Goal: Find specific page/section: Find specific page/section

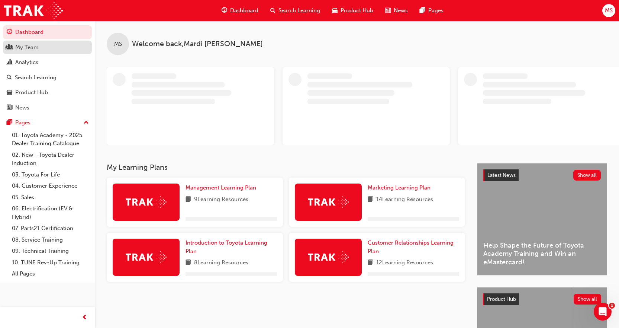
click at [22, 46] on div "My Team" at bounding box center [26, 47] width 23 height 9
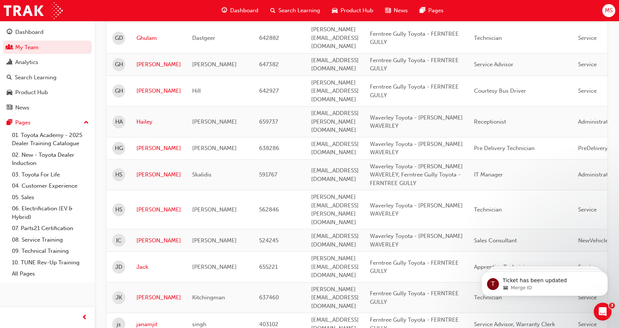
scroll to position [1022, 0]
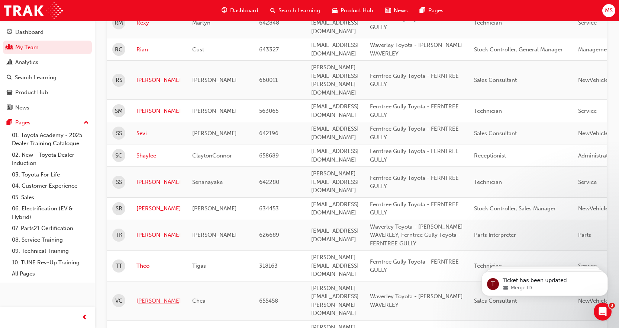
click at [140, 296] on link "[PERSON_NAME]" at bounding box center [159, 300] width 45 height 9
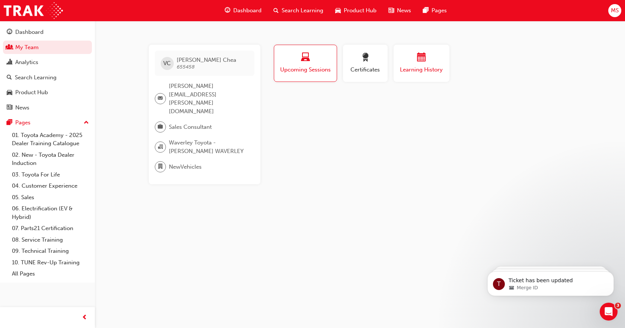
click at [416, 66] on span "Learning History" at bounding box center [421, 69] width 45 height 9
